Goal: Browse casually: Explore the website without a specific task or goal

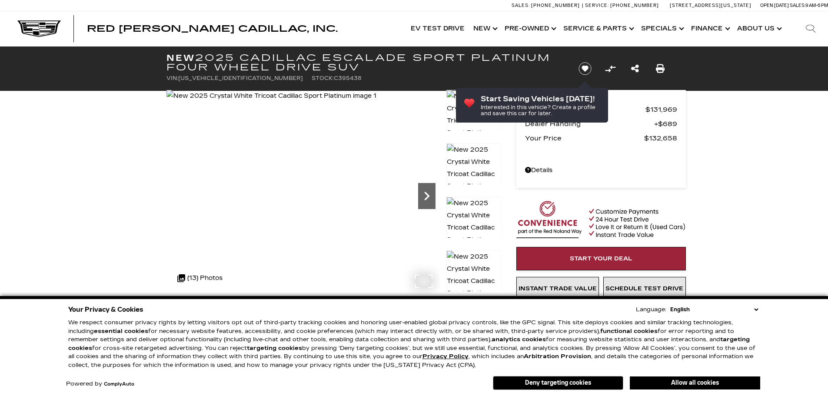
click at [429, 198] on icon "Next" at bounding box center [426, 195] width 17 height 17
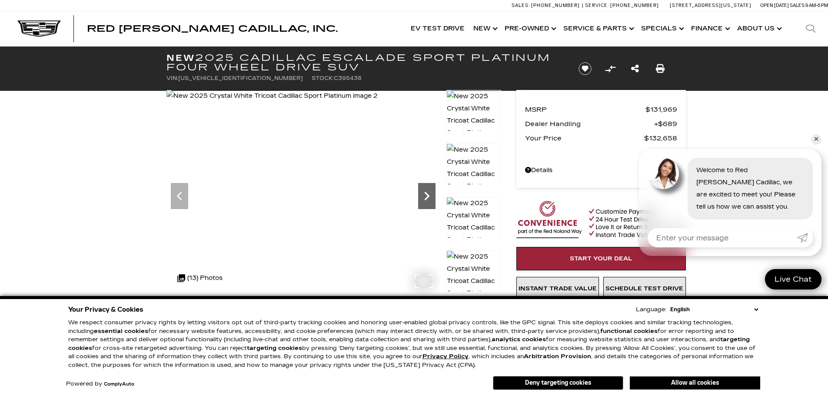
click at [425, 204] on icon "Next" at bounding box center [426, 195] width 17 height 17
click at [424, 204] on icon "Next" at bounding box center [426, 195] width 17 height 17
click at [422, 204] on icon "Next" at bounding box center [426, 195] width 17 height 17
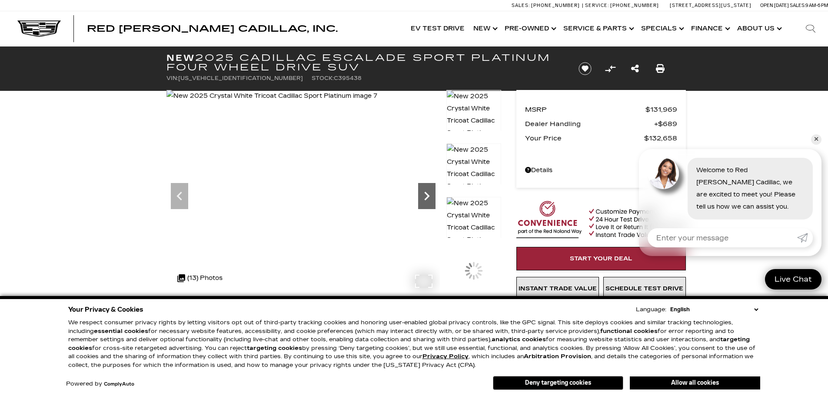
click at [428, 199] on icon "Next" at bounding box center [426, 195] width 17 height 17
click at [429, 199] on icon "Next" at bounding box center [426, 195] width 17 height 17
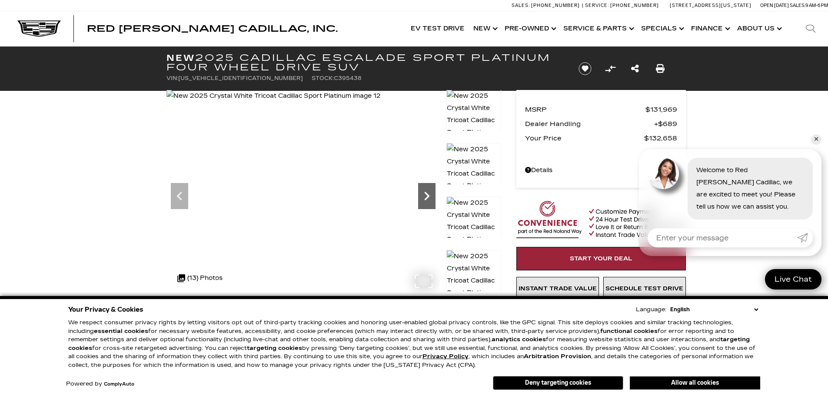
click at [429, 199] on icon "Next" at bounding box center [426, 195] width 17 height 17
click at [381, 102] on img at bounding box center [274, 96] width 214 height 12
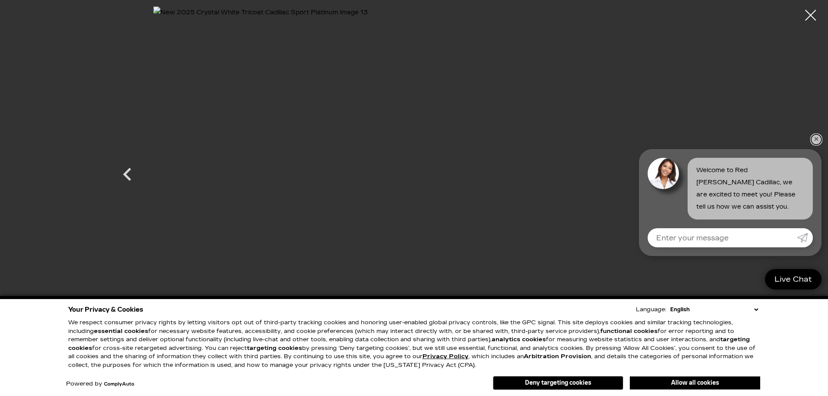
click at [815, 136] on link "✕" at bounding box center [816, 139] width 10 height 10
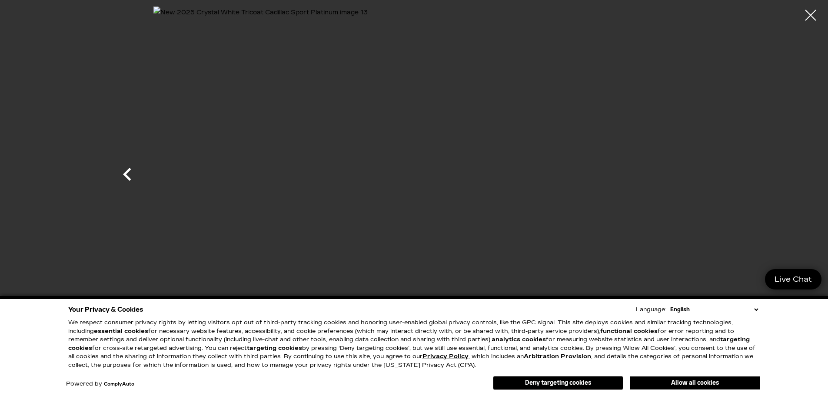
click at [127, 175] on icon "Previous" at bounding box center [127, 174] width 26 height 26
